Goal: Transaction & Acquisition: Subscribe to service/newsletter

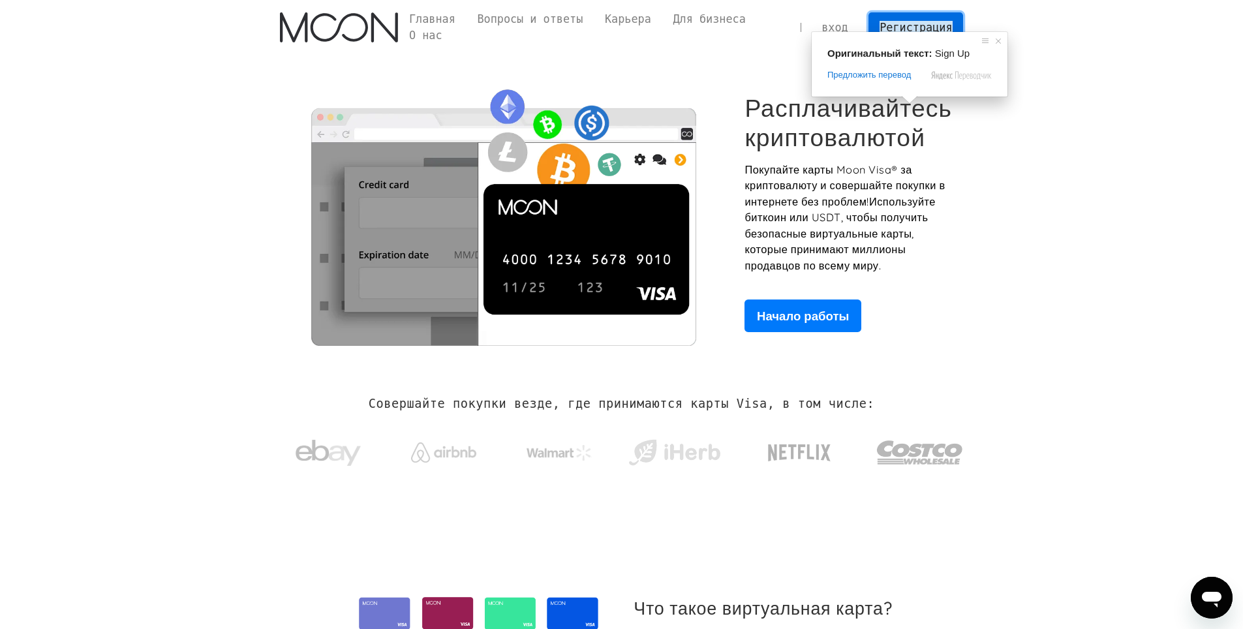
click at [923, 23] on ya-tr-span "Регистрация" at bounding box center [916, 27] width 72 height 13
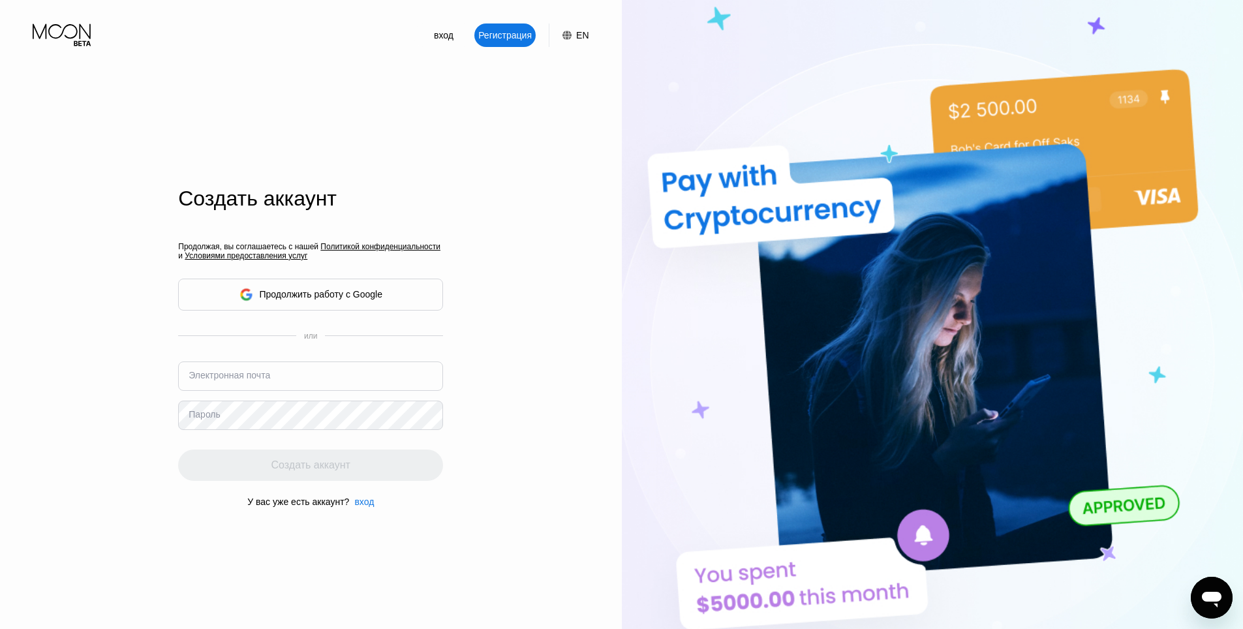
click at [413, 299] on div "Продолжая, вы соглашаетесь с нашей Политикой конфиденциальности и Условиями пре…" at bounding box center [310, 374] width 265 height 314
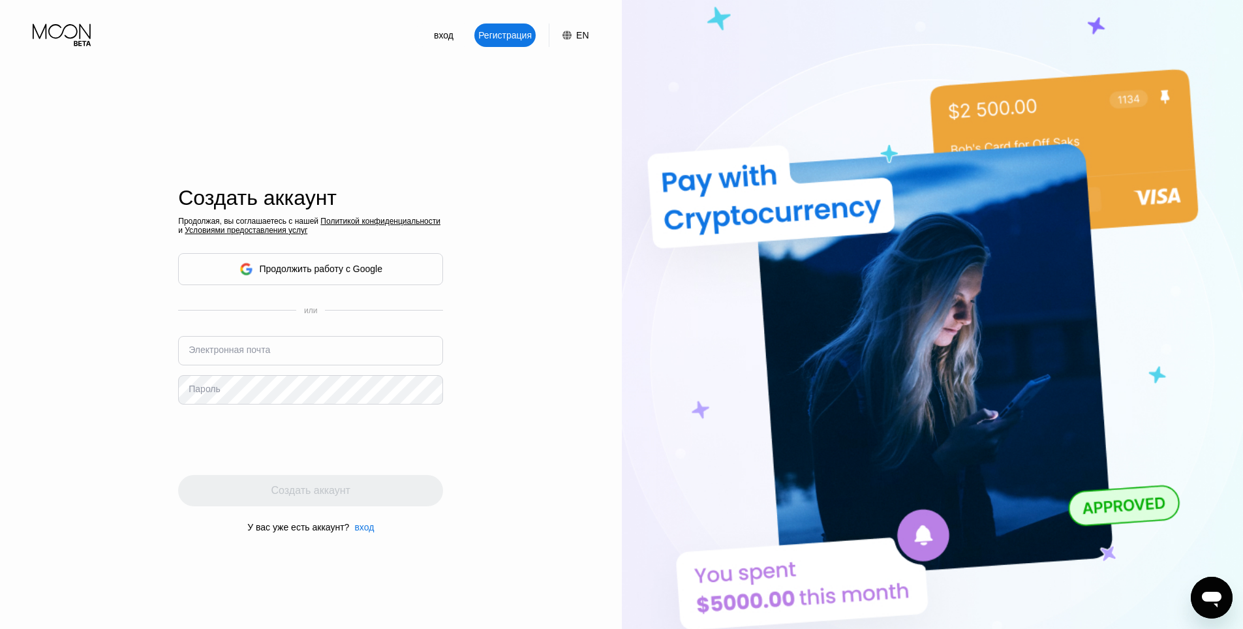
click at [372, 273] on ya-tr-span "Продолжить работу с Google" at bounding box center [321, 269] width 123 height 10
click at [442, 42] on div "вход" at bounding box center [444, 35] width 22 height 13
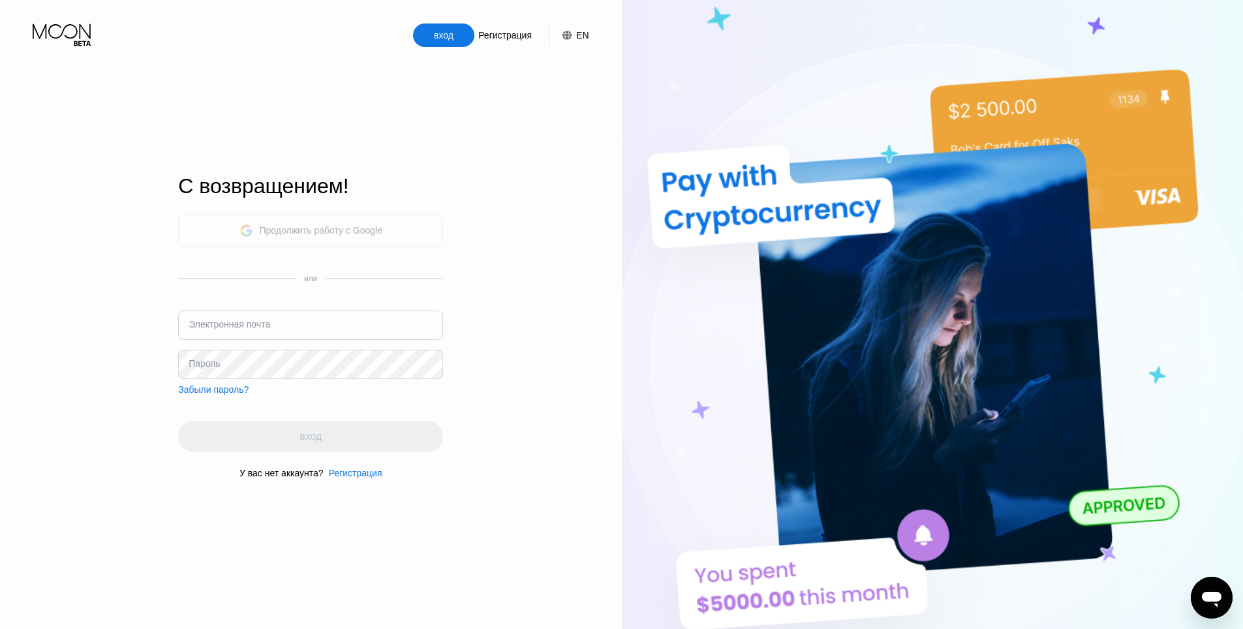
click at [375, 235] on div "Продолжить работу с Google" at bounding box center [321, 230] width 123 height 10
drag, startPoint x: 115, startPoint y: 48, endPoint x: 33, endPoint y: 29, distance: 83.9
click at [33, 29] on div "вход Регистрация EN Язык Выберите элемент Сохранить" at bounding box center [311, 23] width 622 height 47
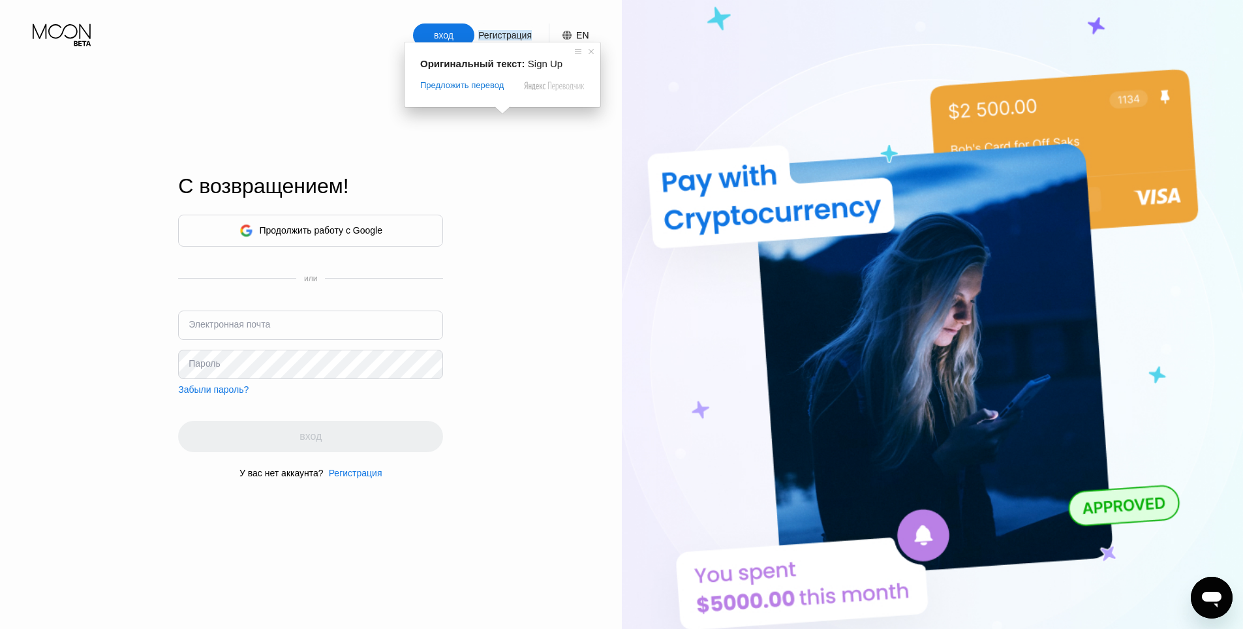
click at [504, 38] on ya-tr-span "Регистрация" at bounding box center [505, 35] width 54 height 10
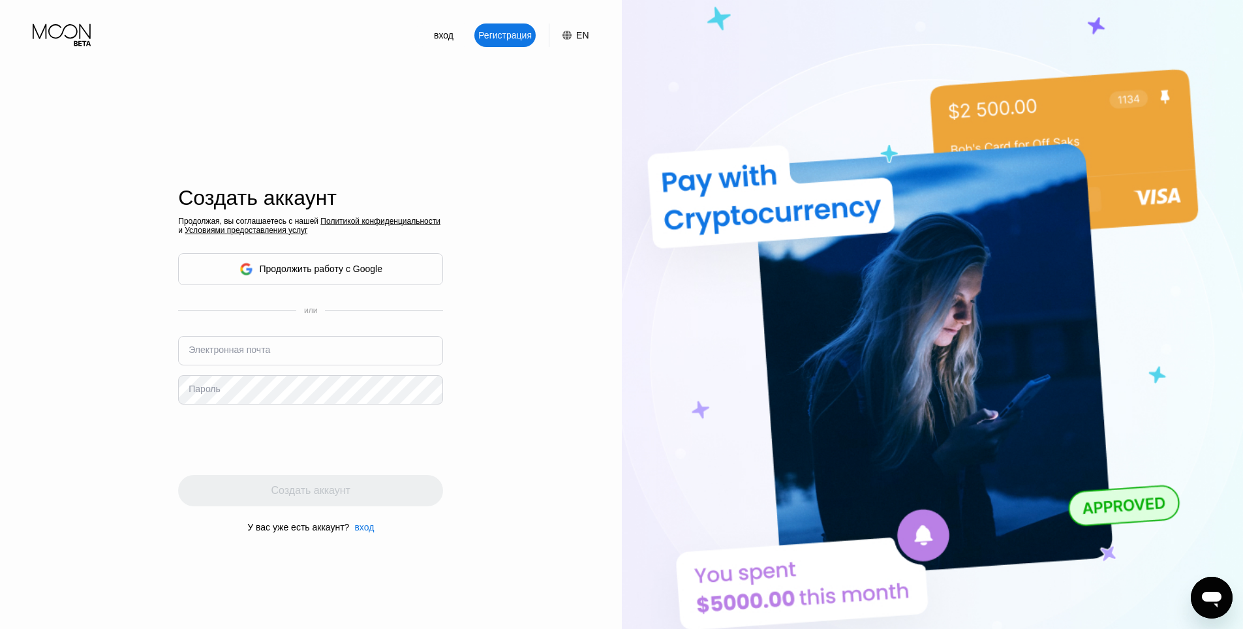
click at [502, 37] on ya-tr-span "Регистрация" at bounding box center [505, 35] width 54 height 10
click at [294, 352] on input "text" at bounding box center [310, 350] width 265 height 29
paste input "nerdxp@mail.ru"
type input "nerdxp@mail.ru"
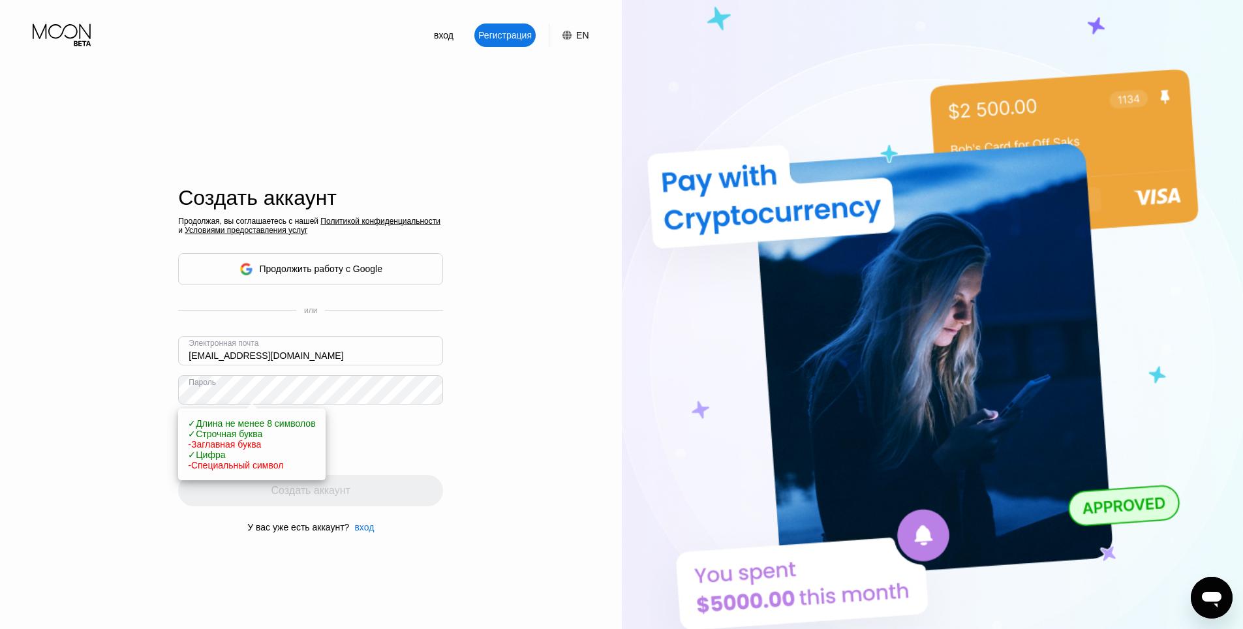
click at [441, 458] on div at bounding box center [310, 439] width 265 height 51
click at [397, 449] on div at bounding box center [310, 439] width 265 height 51
click at [167, 396] on div "вход Регистрация EN Язык Выберите элемент Сохранить Создать аккаунт Продолжая, …" at bounding box center [311, 346] width 622 height 692
click at [482, 433] on div "вход Регистрация EN Язык Выберите элемент Сохранить Создать аккаунт Продолжая, …" at bounding box center [311, 346] width 622 height 692
click at [482, 458] on div "вход Регистрация EN Язык Выберите элемент Сохранить Создать аккаунт Продолжая, …" at bounding box center [311, 346] width 622 height 692
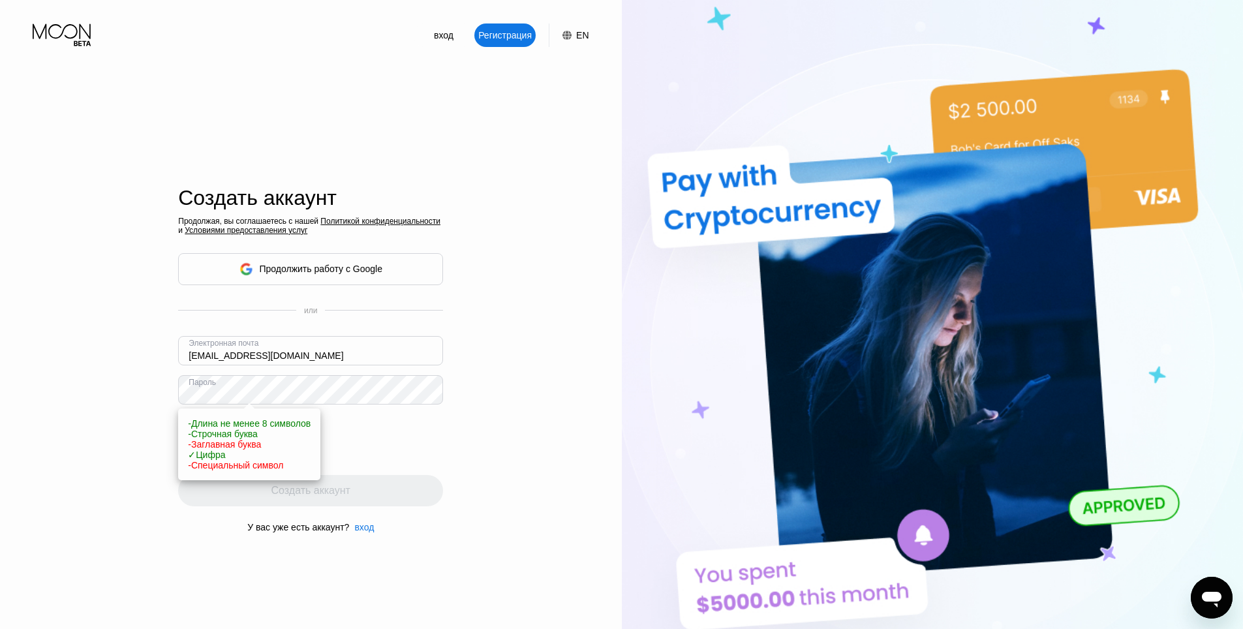
click at [129, 386] on div "вход Регистрация EN Язык Выберите элемент Сохранить Создать аккаунт Продолжая, …" at bounding box center [311, 346] width 622 height 692
click at [486, 437] on div "вход Регистрация EN Язык Выберите элемент Сохранить Создать аккаунт Продолжая, …" at bounding box center [311, 346] width 622 height 692
click at [463, 448] on div "вход Регистрация EN Язык Выберите элемент Сохранить Создать аккаунт Продолжая, …" at bounding box center [311, 346] width 622 height 692
click at [444, 39] on ya-tr-span "вход" at bounding box center [444, 35] width 20 height 10
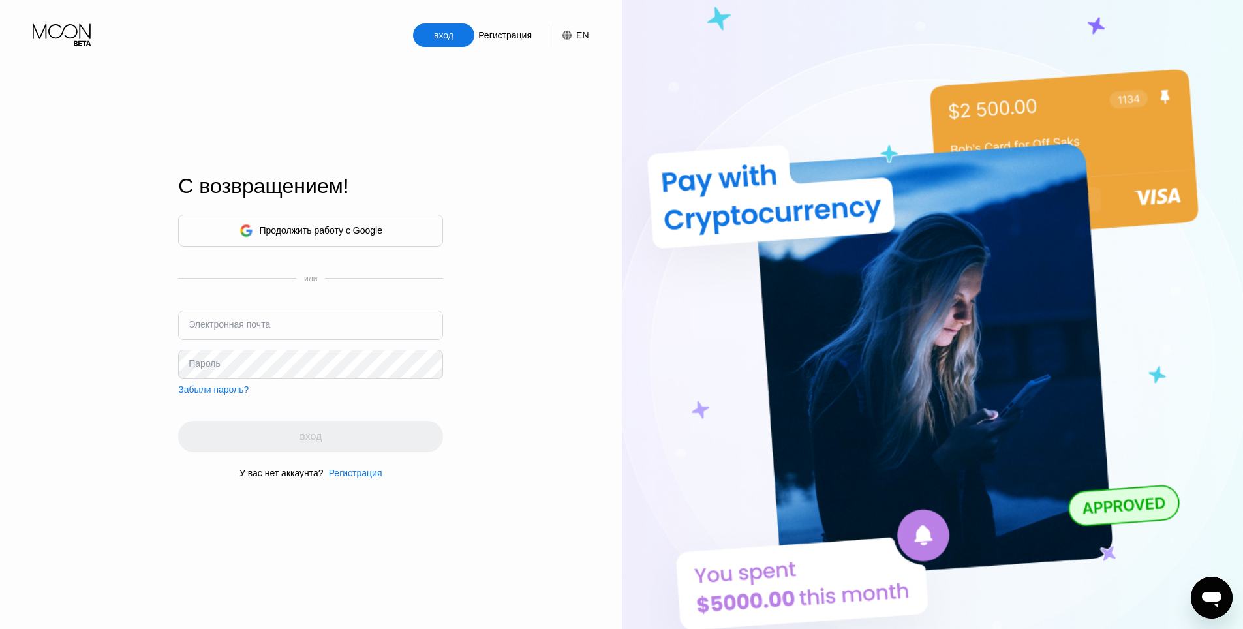
click at [425, 402] on div "Продолжить работу с Google или Электронная почта Пароль Забыли пароль? вход У в…" at bounding box center [310, 346] width 265 height 265
click at [412, 405] on div "Продолжить работу с Google или Электронная почта Пароль Забыли пароль? вход У в…" at bounding box center [310, 346] width 265 height 265
click at [350, 478] on div "Регистрация" at bounding box center [356, 473] width 54 height 10
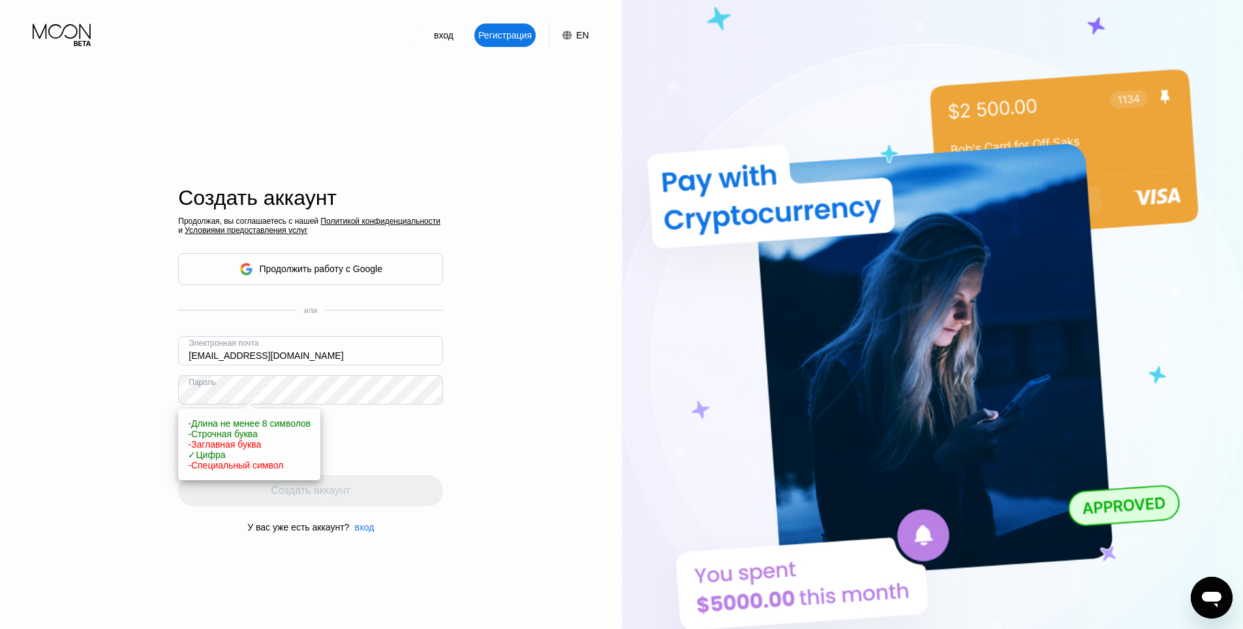
click at [176, 384] on div "вход Регистрация EN Язык Выберите элемент Сохранить Создать аккаунт Продолжая, …" at bounding box center [311, 346] width 622 height 692
click at [377, 271] on ya-tr-span "Продолжить работу с Google" at bounding box center [321, 269] width 123 height 10
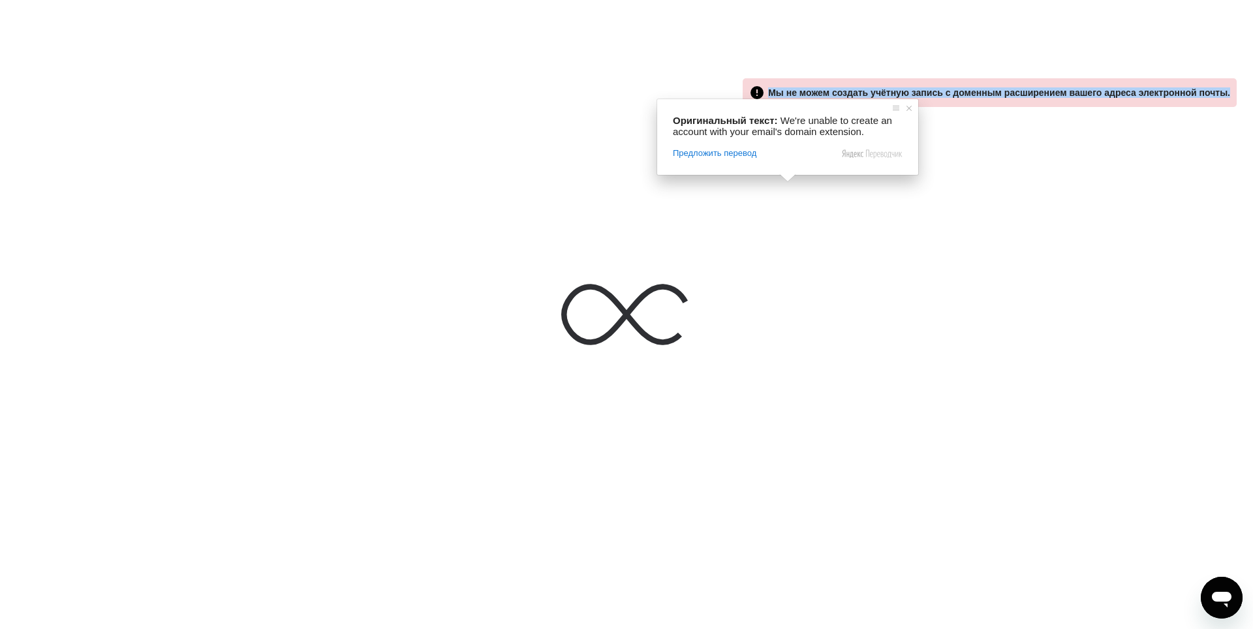
drag, startPoint x: 789, startPoint y: 92, endPoint x: 1235, endPoint y: 99, distance: 446.5
click at [1235, 99] on div " Мы не можем создать учётную запись с доменным расширением вашего адреса элект…" at bounding box center [990, 92] width 494 height 29
copy ya-tr-span "Мы не можем создать учётную запись с доменным расширением вашего адреса электро…"
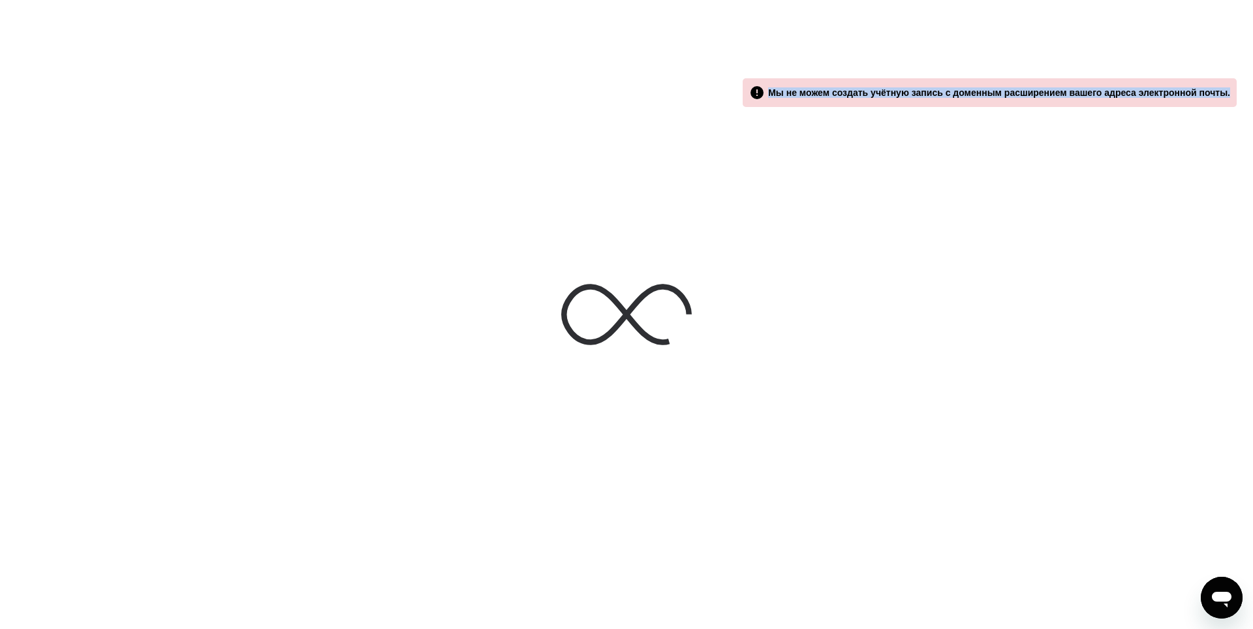
click at [765, 89] on ya-tr-span "" at bounding box center [757, 93] width 16 height 16
click at [765, 97] on ya-tr-span "" at bounding box center [757, 93] width 16 height 16
